Goal: Task Accomplishment & Management: Complete application form

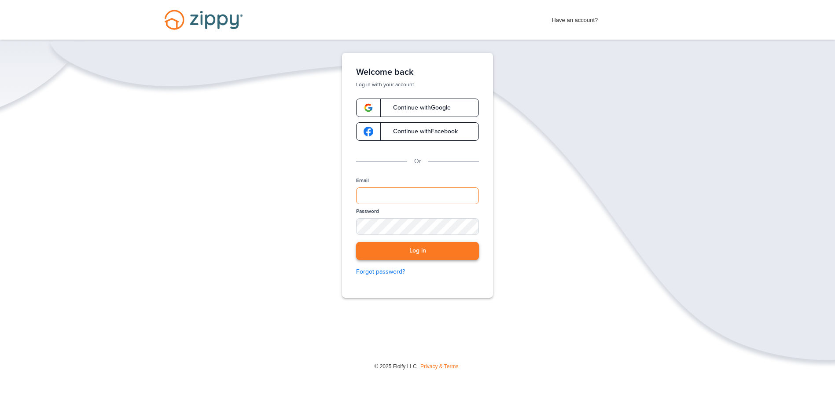
type input "**********"
click at [422, 253] on button "Log in" at bounding box center [417, 251] width 123 height 18
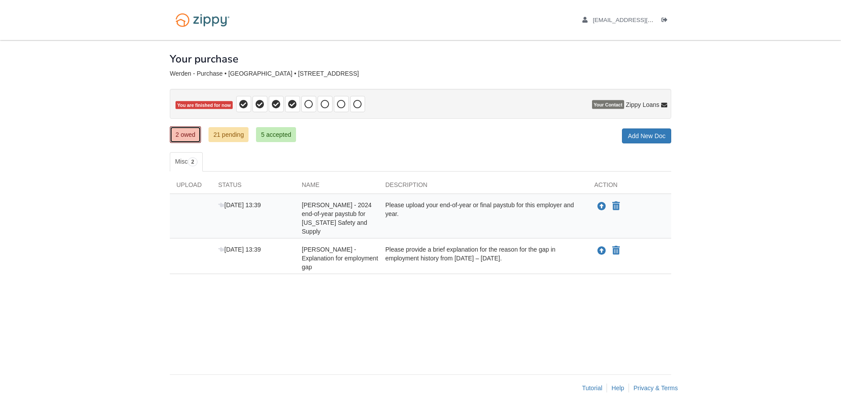
click at [189, 133] on link "2 owed" at bounding box center [185, 134] width 31 height 17
click at [293, 103] on icon at bounding box center [292, 104] width 9 height 9
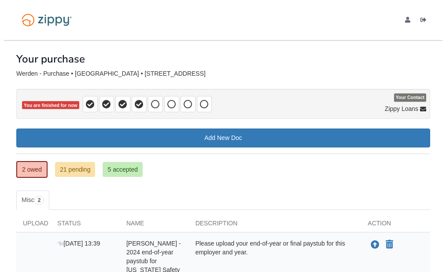
scroll to position [111, 0]
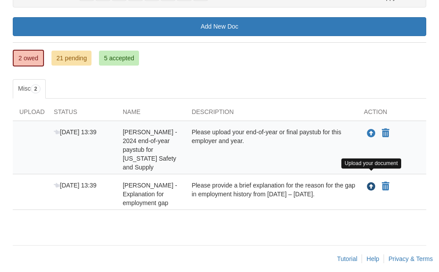
click at [370, 183] on icon "Upload Ryan Werden - Explanation for employment gap" at bounding box center [371, 187] width 9 height 9
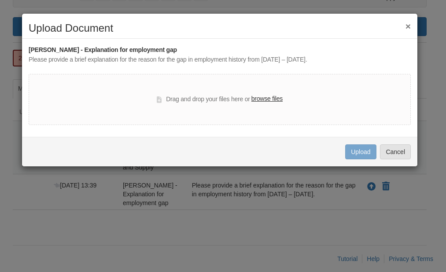
click at [256, 96] on label "browse files" at bounding box center [266, 99] width 31 height 10
click at [0, 0] on input "browse files" at bounding box center [0, 0] width 0 height 0
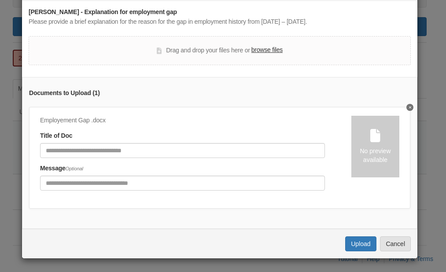
scroll to position [44, 0]
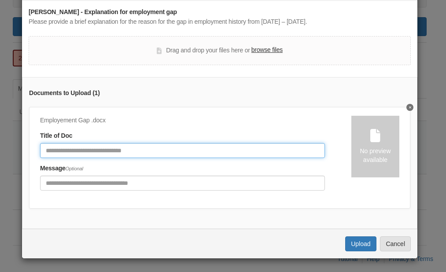
click at [176, 147] on input "Document Title" at bounding box center [182, 150] width 285 height 15
type input "**********"
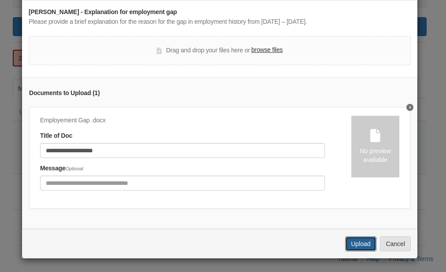
click at [354, 244] on button "Upload" at bounding box center [360, 243] width 31 height 15
